Goal: Task Accomplishment & Management: Use online tool/utility

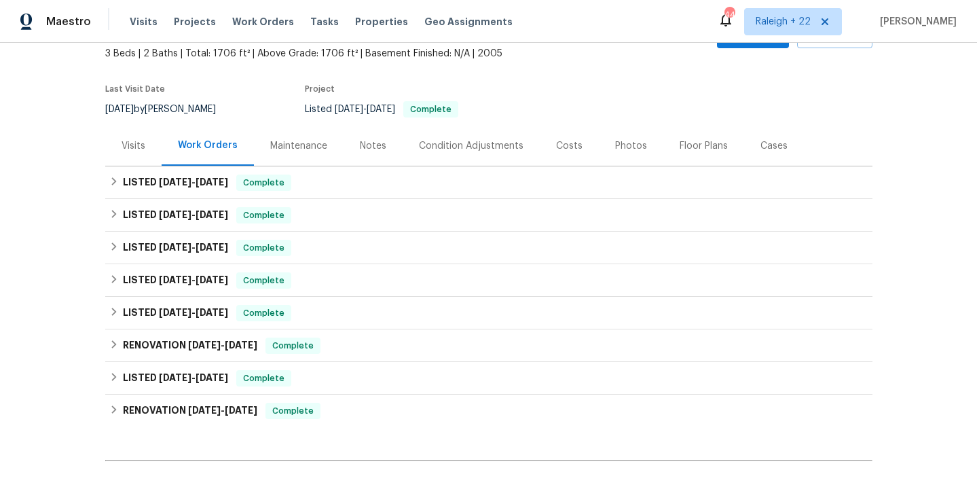
scroll to position [100, 0]
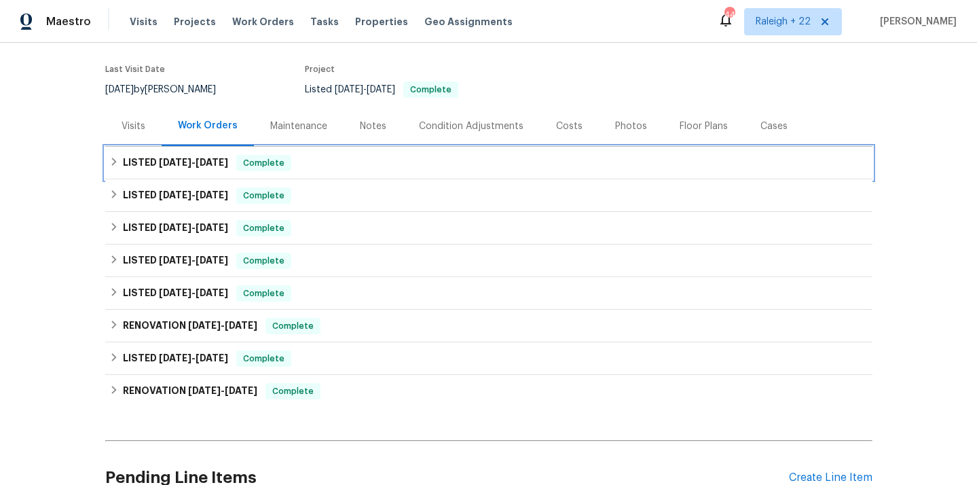
click at [113, 158] on icon at bounding box center [114, 162] width 10 height 10
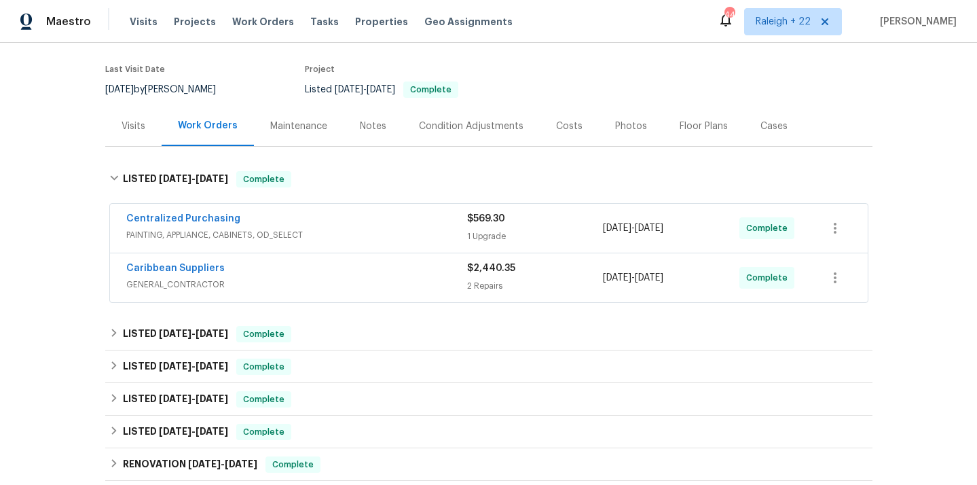
click at [151, 241] on span "PAINTING, APPLIANCE, CABINETS, OD_SELECT" at bounding box center [296, 235] width 341 height 14
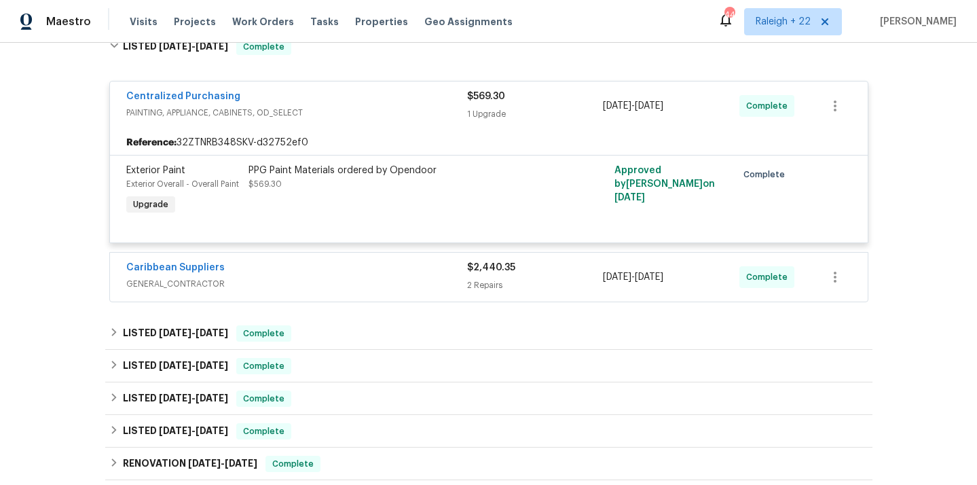
scroll to position [241, 0]
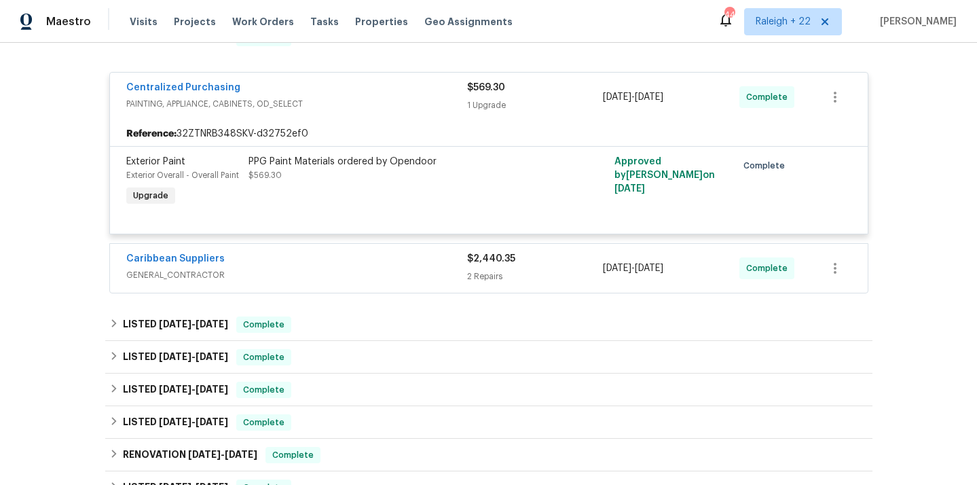
click at [191, 280] on span "GENERAL_CONTRACTOR" at bounding box center [296, 275] width 341 height 14
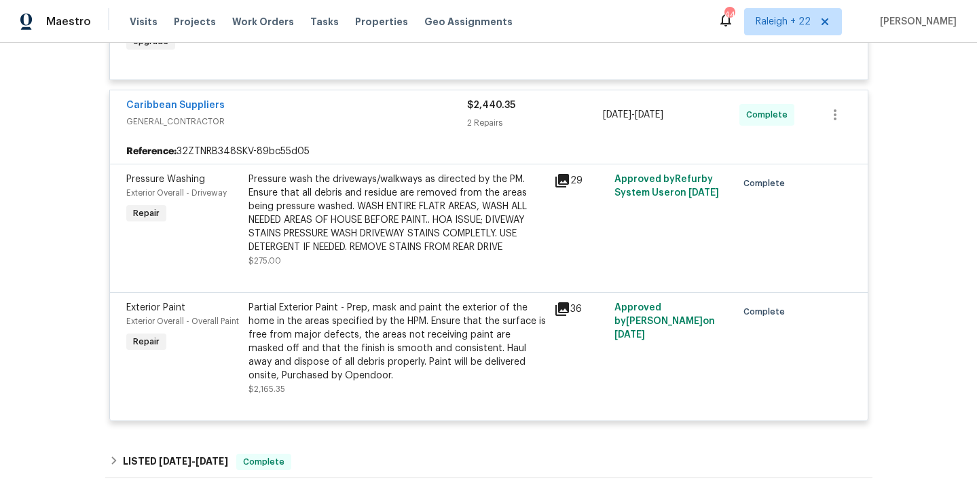
scroll to position [448, 0]
